Goal: Information Seeking & Learning: Understand process/instructions

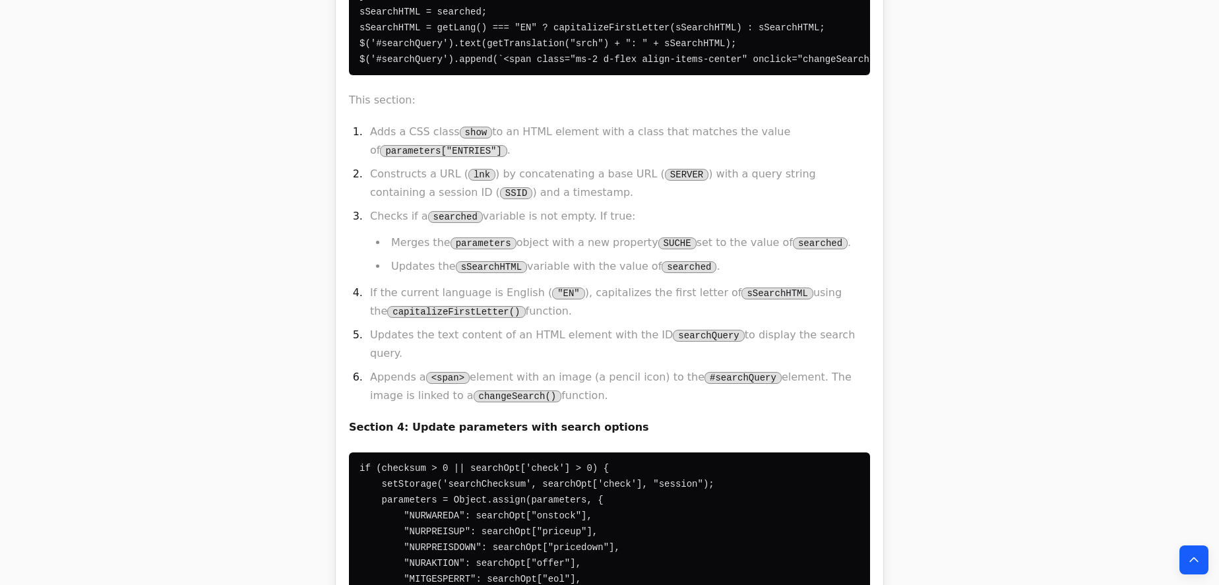
scroll to position [6894, 0]
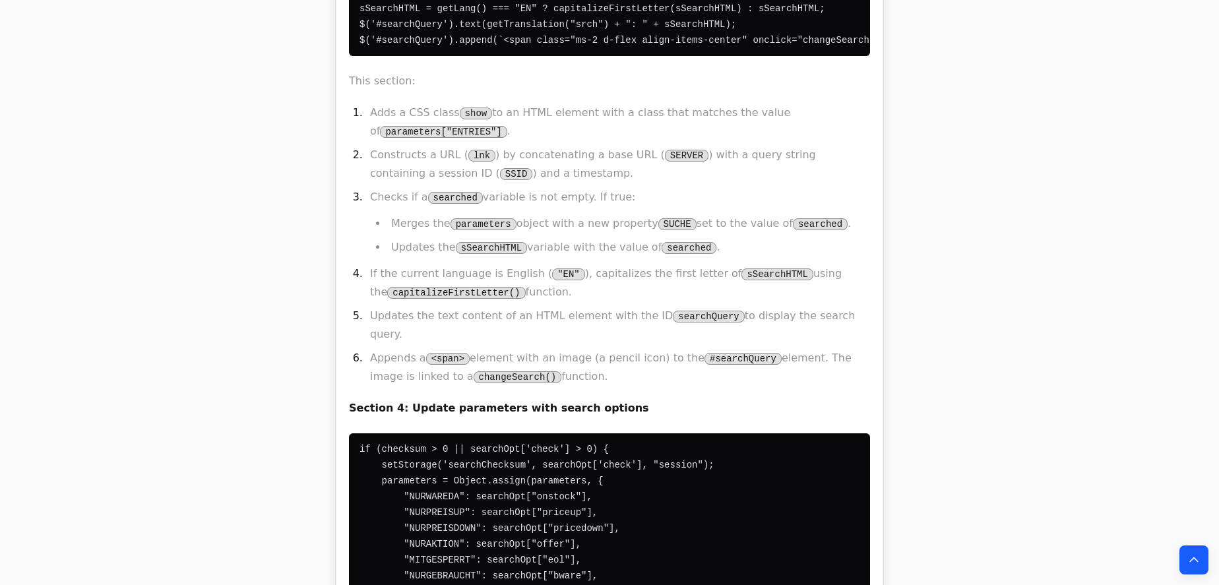
click at [474, 240] on div "This is a JavaScript code snippet that appears to be part of a larger web appli…" at bounding box center [609, 228] width 521 height 1720
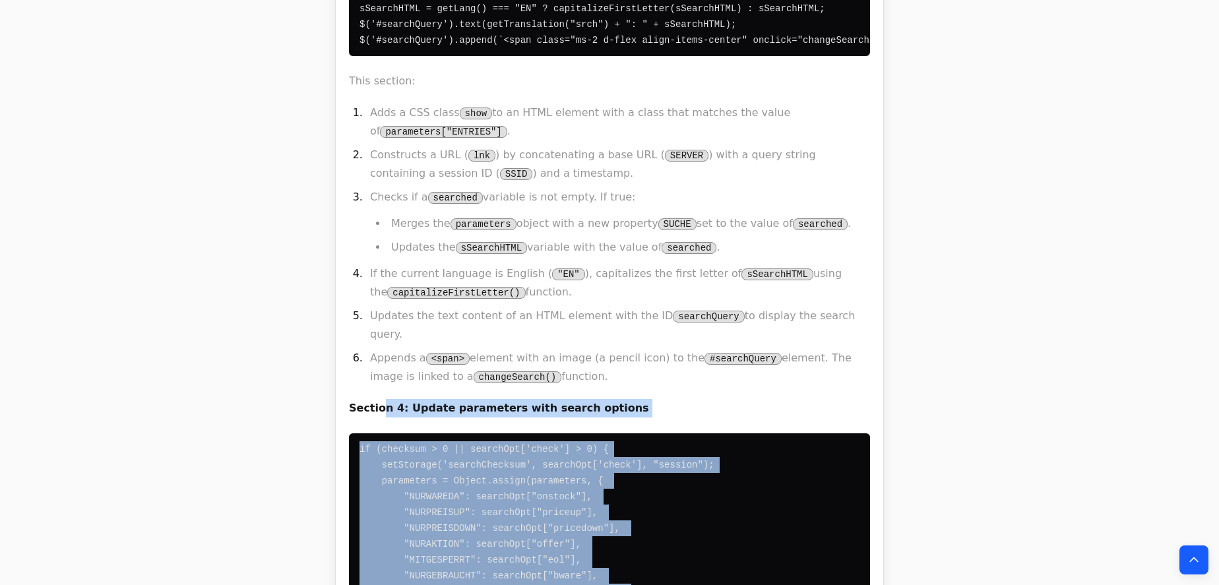
drag, startPoint x: 385, startPoint y: 202, endPoint x: 551, endPoint y: 416, distance: 270.3
click at [551, 416] on div "This is a JavaScript code snippet that appears to be part of a larger web appli…" at bounding box center [609, 228] width 521 height 1720
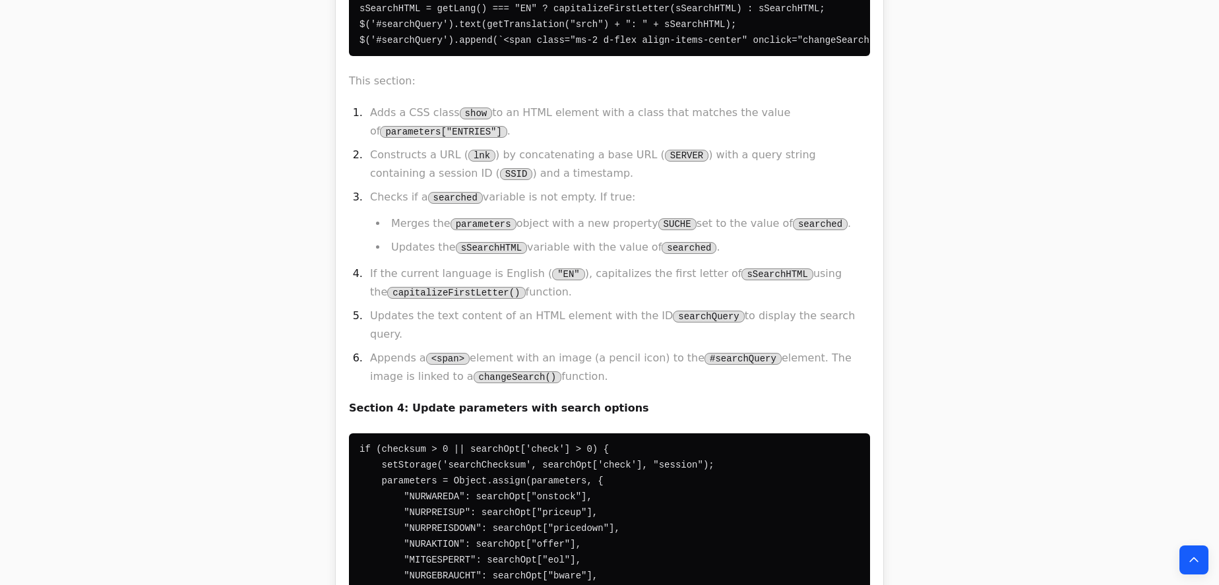
click at [562, 454] on pre "if (checksum > 0 || searchOpt['check'] > 0) { setStorage('searchChecksum', sear…" at bounding box center [609, 567] width 521 height 269
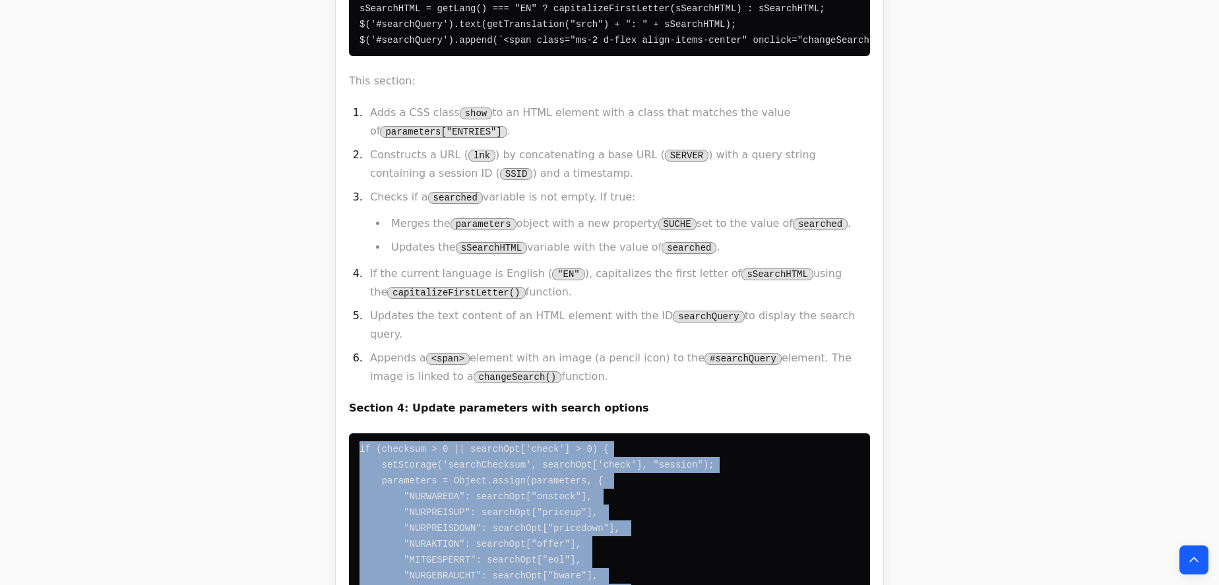
drag, startPoint x: 377, startPoint y: 294, endPoint x: 357, endPoint y: 251, distance: 48.1
click at [357, 251] on div "This is a JavaScript code snippet that appears to be part of a larger web appli…" at bounding box center [609, 228] width 521 height 1720
click at [432, 443] on pre "if (checksum > 0 || searchOpt['check'] > 0) { setStorage('searchChecksum', sear…" at bounding box center [609, 567] width 521 height 269
drag, startPoint x: 429, startPoint y: 214, endPoint x: 524, endPoint y: 477, distance: 279.5
click at [524, 477] on div "This is a JavaScript code snippet that appears to be part of a larger web appli…" at bounding box center [609, 228] width 521 height 1720
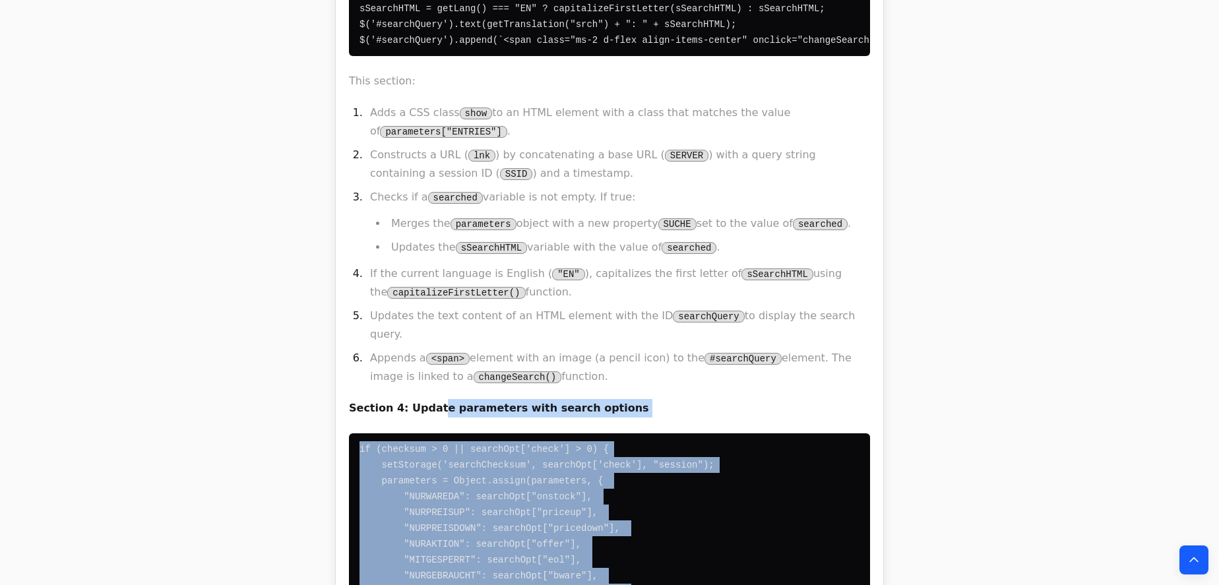
click at [524, 477] on pre "if (checksum > 0 || searchOpt['check'] > 0) { setStorage('searchChecksum', sear…" at bounding box center [609, 567] width 521 height 269
